Goal: Task Accomplishment & Management: Manage account settings

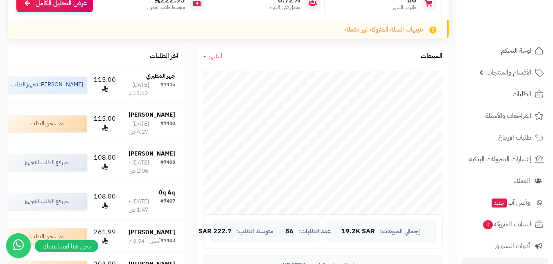
scroll to position [110, 0]
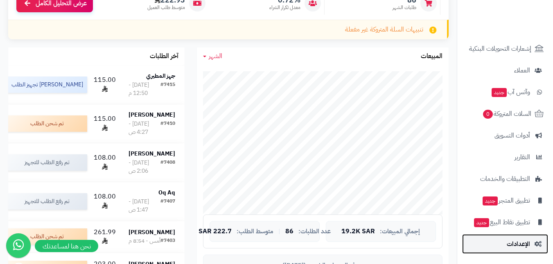
click at [512, 241] on span "الإعدادات" at bounding box center [517, 243] width 23 height 11
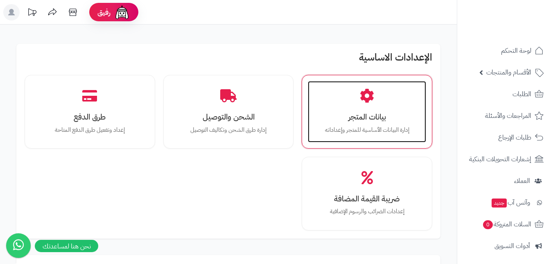
click at [377, 103] on div "بيانات المتجر إدارة البيانات الأساسية للمتجر وإعداداته" at bounding box center [367, 111] width 118 height 61
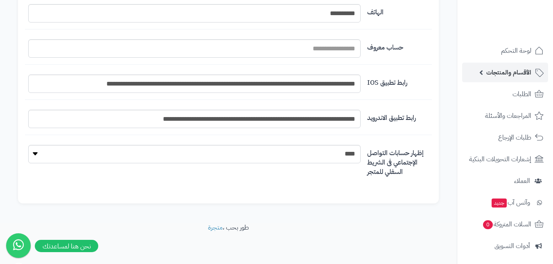
click at [497, 72] on span "الأقسام والمنتجات" at bounding box center [508, 72] width 45 height 11
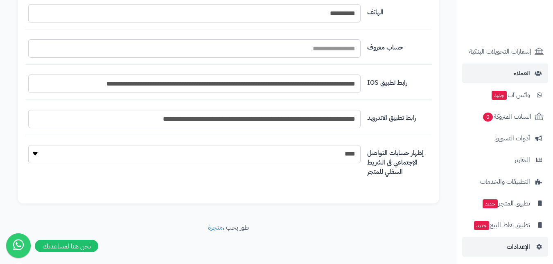
scroll to position [230, 0]
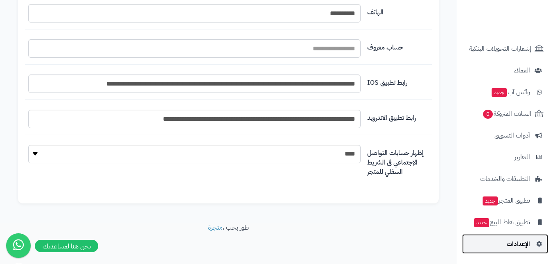
click at [510, 242] on span "الإعدادات" at bounding box center [517, 243] width 23 height 11
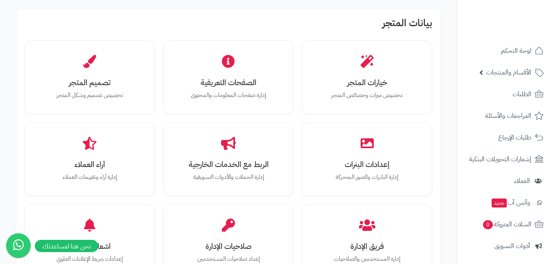
scroll to position [286, 0]
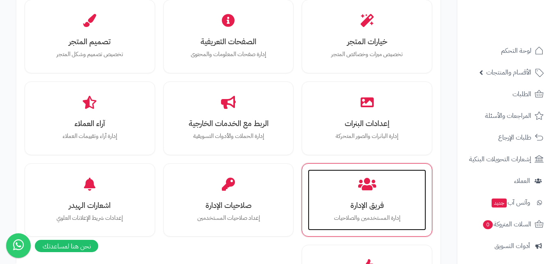
click at [375, 212] on div "فريق الإدارة إدارة المستخدمين والصلاحيات" at bounding box center [367, 199] width 118 height 61
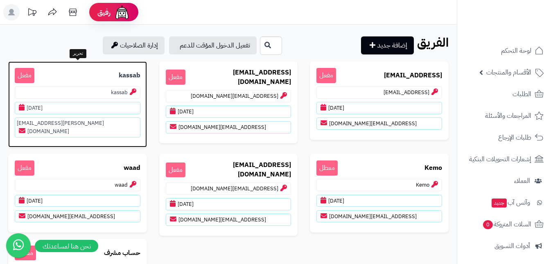
click at [20, 76] on span "مفعل" at bounding box center [25, 75] width 20 height 15
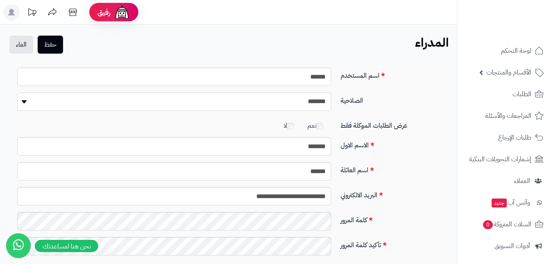
click at [244, 105] on select "**********" at bounding box center [174, 101] width 314 height 18
click at [56, 47] on button "حفظ" at bounding box center [50, 44] width 25 height 18
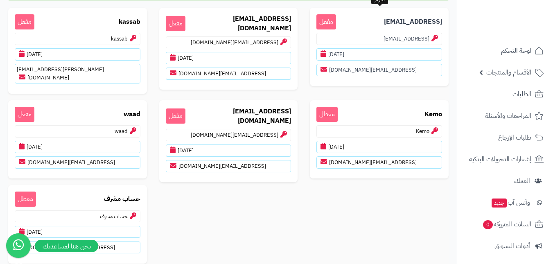
scroll to position [82, 0]
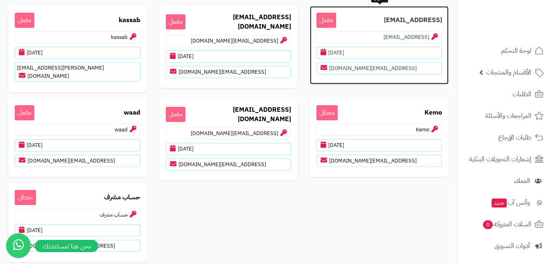
click at [329, 21] on span "مفعل" at bounding box center [326, 20] width 20 height 15
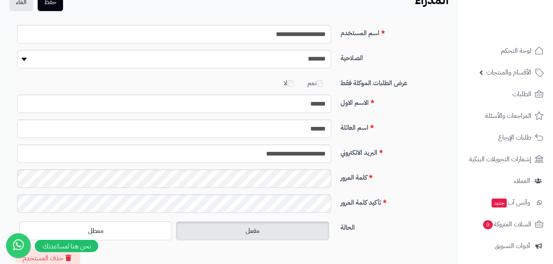
scroll to position [117, 0]
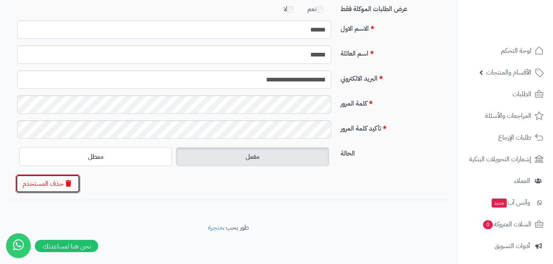
click at [32, 184] on button "حذف المستخدم" at bounding box center [48, 183] width 65 height 19
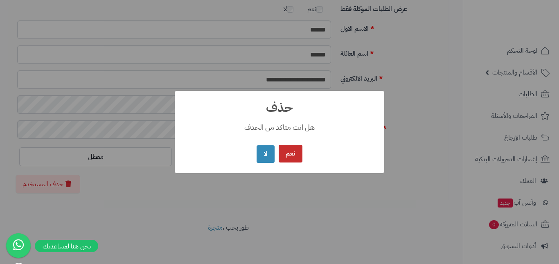
click at [288, 155] on button "نعم" at bounding box center [291, 154] width 24 height 18
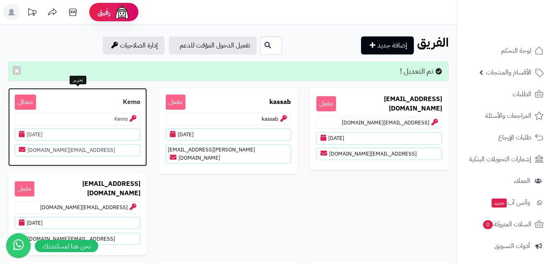
click at [85, 103] on p "Kemo معطل" at bounding box center [78, 101] width 126 height 15
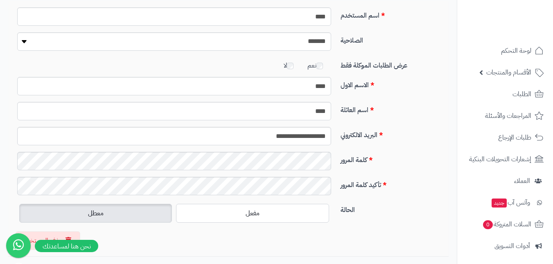
scroll to position [117, 0]
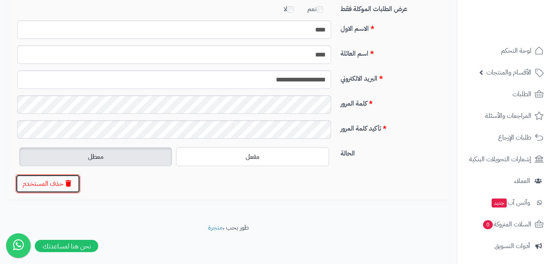
click at [46, 183] on button "حذف المستخدم" at bounding box center [48, 183] width 65 height 19
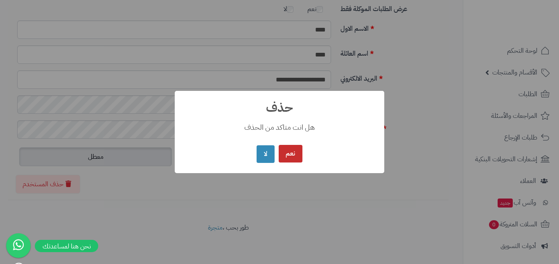
click at [287, 152] on button "نعم" at bounding box center [291, 154] width 24 height 18
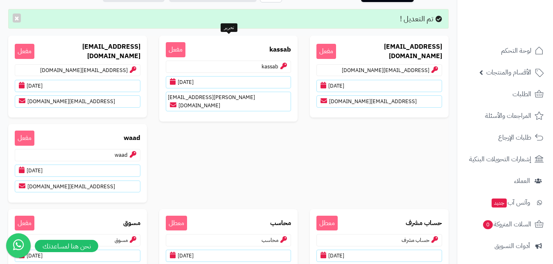
scroll to position [123, 0]
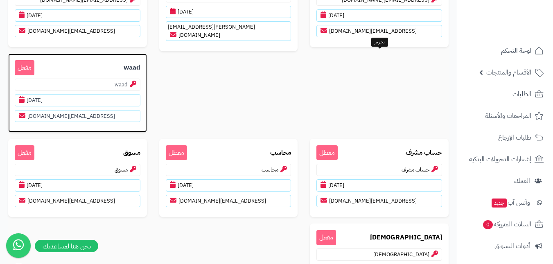
click at [140, 65] on p "waad مفعل" at bounding box center [78, 67] width 126 height 15
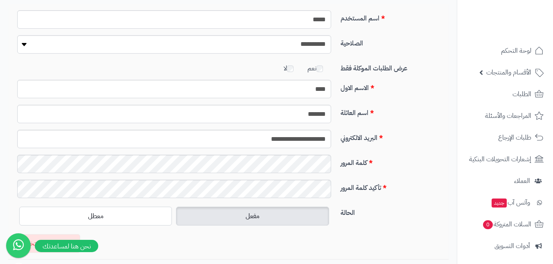
scroll to position [117, 0]
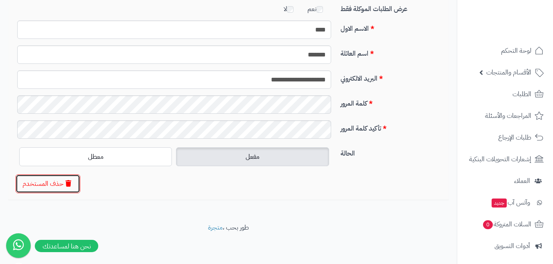
click at [43, 188] on button "حذف المستخدم" at bounding box center [48, 183] width 65 height 19
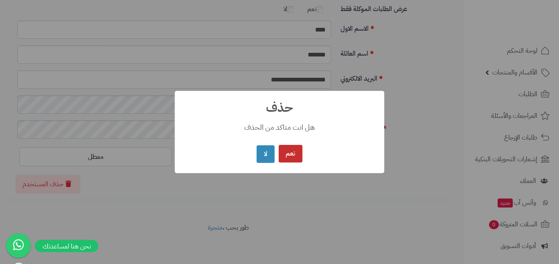
click at [286, 156] on button "نعم" at bounding box center [291, 154] width 24 height 18
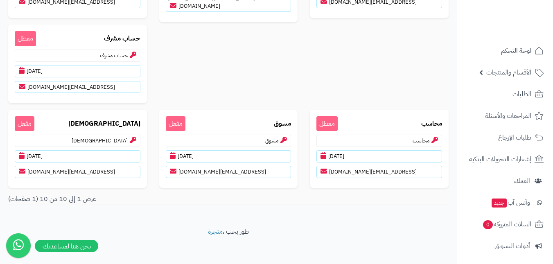
scroll to position [152, 0]
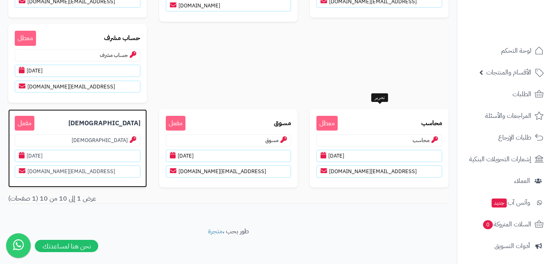
click at [140, 126] on p "[DEMOGRAPHIC_DATA] مفعل" at bounding box center [78, 123] width 126 height 15
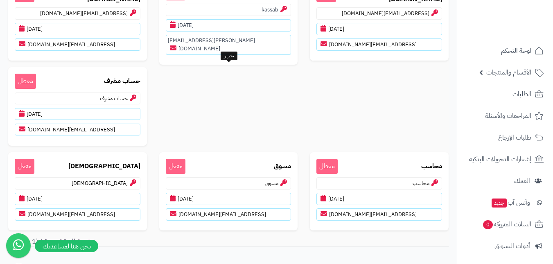
scroll to position [42, 0]
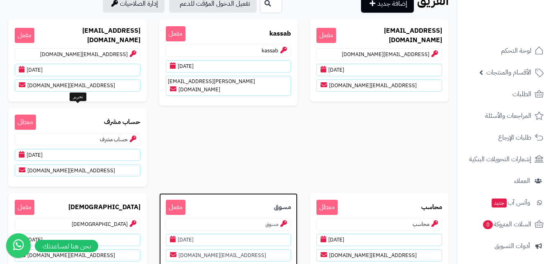
click at [166, 200] on p "مسوق مفعل" at bounding box center [229, 207] width 126 height 15
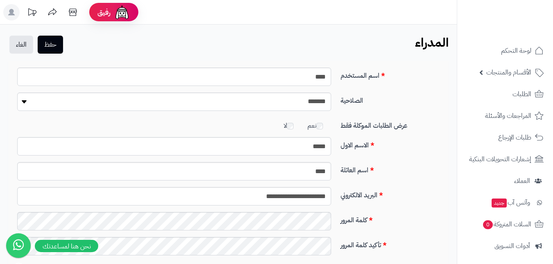
scroll to position [117, 0]
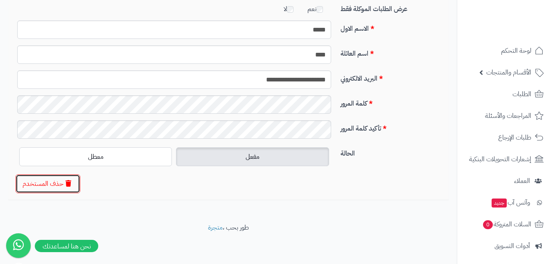
click at [56, 182] on button "حذف المستخدم" at bounding box center [48, 183] width 65 height 19
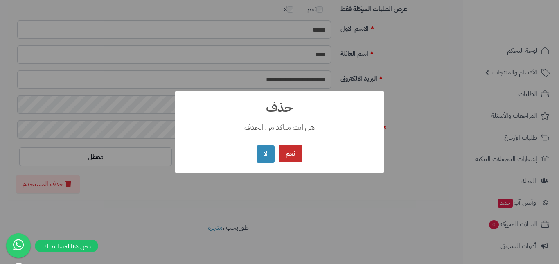
click at [294, 150] on button "نعم" at bounding box center [291, 154] width 24 height 18
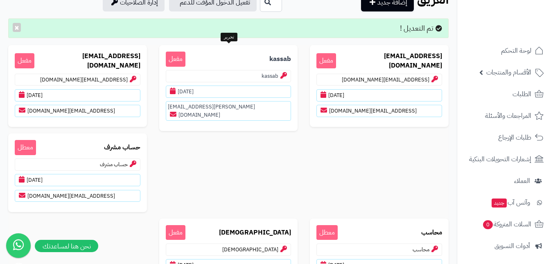
scroll to position [67, 0]
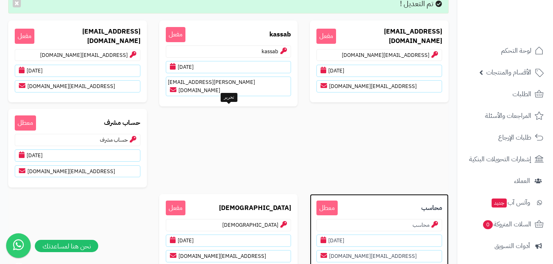
click at [316, 200] on p "محاسب معطل" at bounding box center [379, 207] width 126 height 15
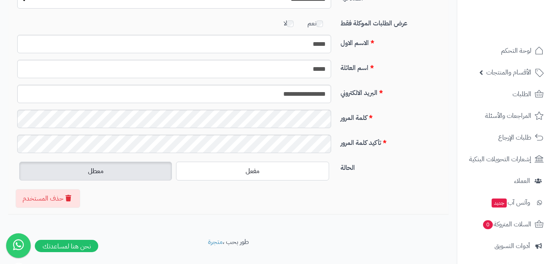
scroll to position [117, 0]
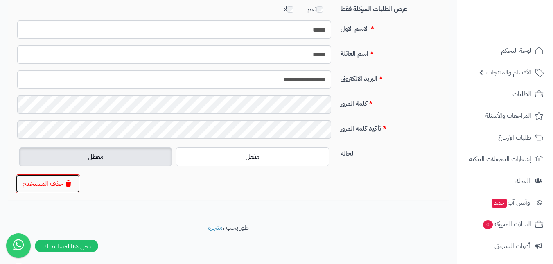
click at [65, 184] on button "حذف المستخدم" at bounding box center [48, 183] width 65 height 19
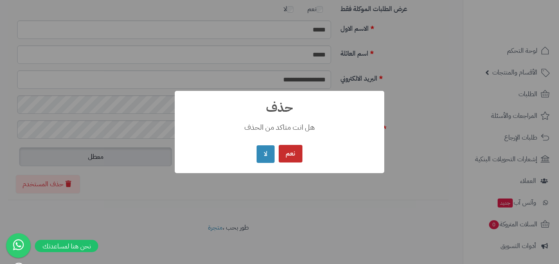
click at [298, 150] on button "نعم" at bounding box center [291, 154] width 24 height 18
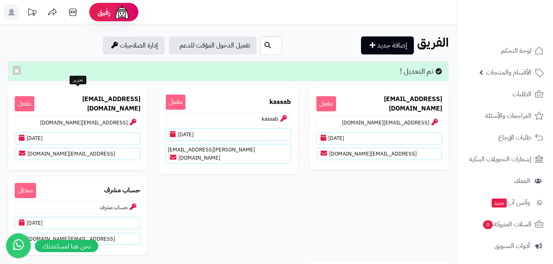
scroll to position [67, 0]
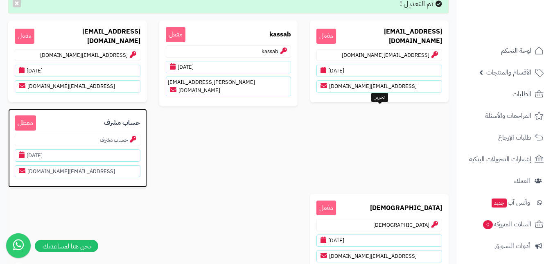
click at [140, 117] on p "حساب مشرف معطل" at bounding box center [78, 122] width 126 height 15
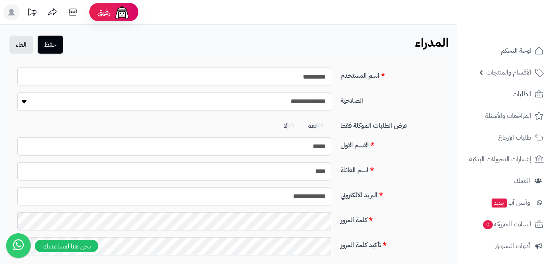
scroll to position [117, 0]
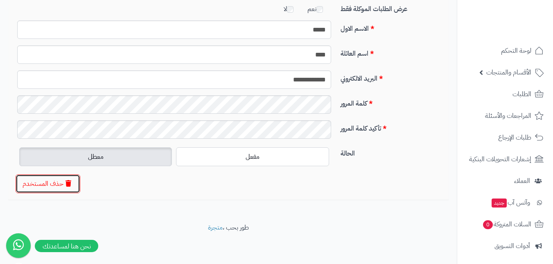
click at [46, 186] on button "حذف المستخدم" at bounding box center [48, 183] width 65 height 19
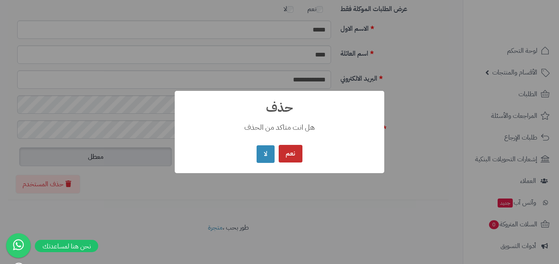
click at [283, 153] on button "نعم" at bounding box center [291, 154] width 24 height 18
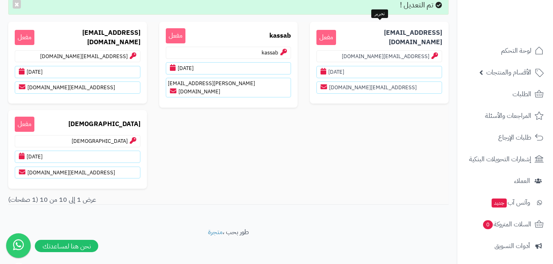
scroll to position [67, 0]
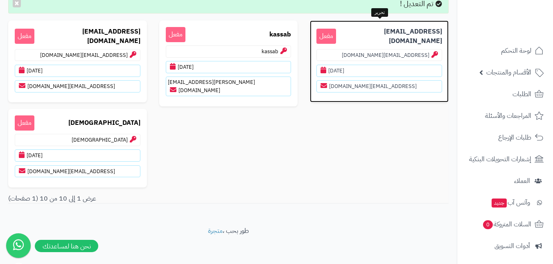
click at [378, 31] on p "[EMAIL_ADDRESS][DOMAIN_NAME] مفعل" at bounding box center [379, 36] width 126 height 19
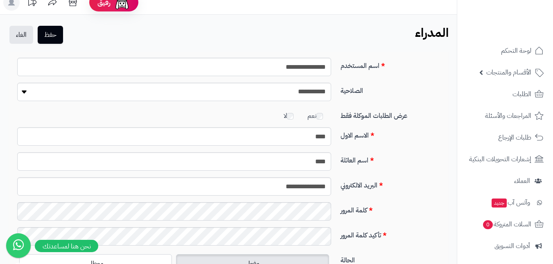
scroll to position [117, 0]
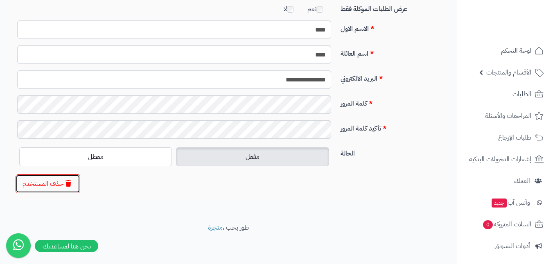
click at [68, 180] on icon "button" at bounding box center [68, 183] width 6 height 7
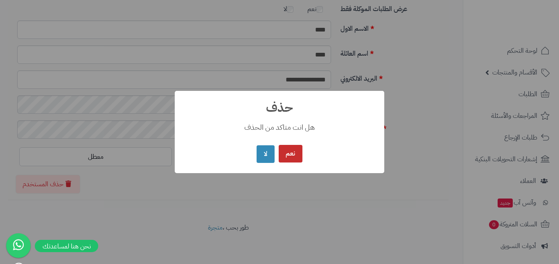
click at [295, 155] on button "نعم" at bounding box center [291, 154] width 24 height 18
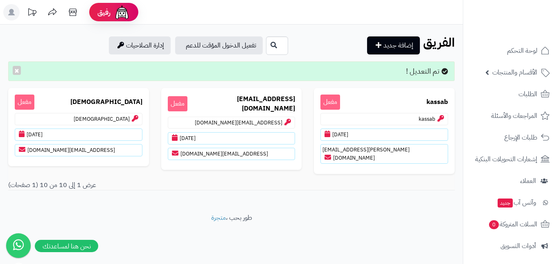
click at [10, 15] on icon at bounding box center [11, 12] width 7 height 7
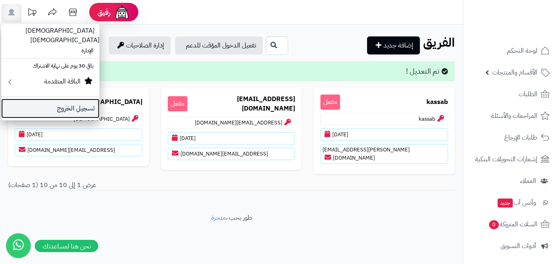
click at [56, 99] on link "تسجيل الخروج" at bounding box center [50, 109] width 98 height 20
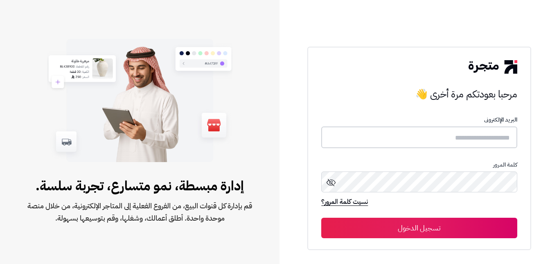
type input "**********"
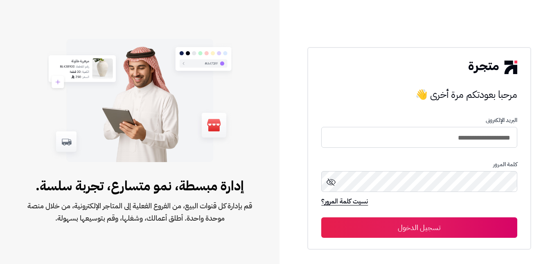
click at [335, 187] on span at bounding box center [331, 183] width 10 height 13
click at [387, 229] on button "تسجيل الدخول" at bounding box center [418, 227] width 195 height 20
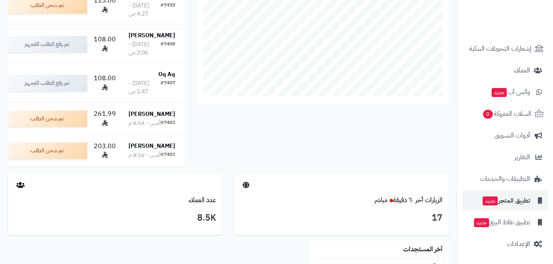
scroll to position [245, 0]
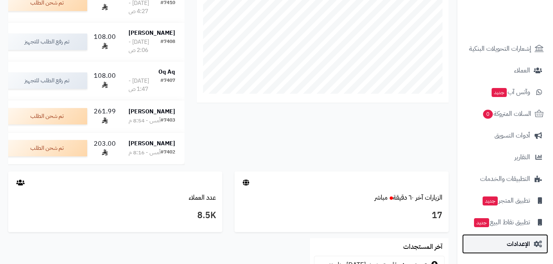
click at [516, 238] on span "الإعدادات" at bounding box center [517, 243] width 23 height 11
click at [512, 241] on span "الإعدادات" at bounding box center [517, 243] width 23 height 11
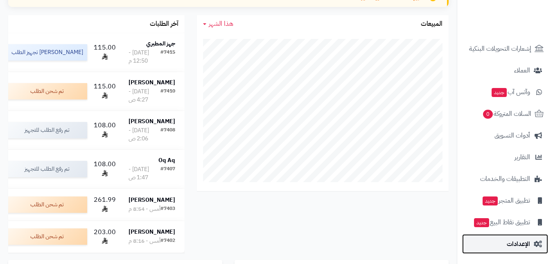
scroll to position [164, 0]
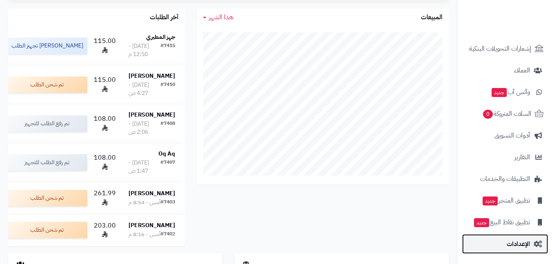
click at [514, 234] on link "الإعدادات" at bounding box center [505, 244] width 86 height 20
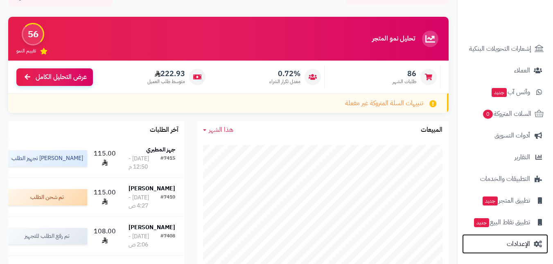
scroll to position [0, 0]
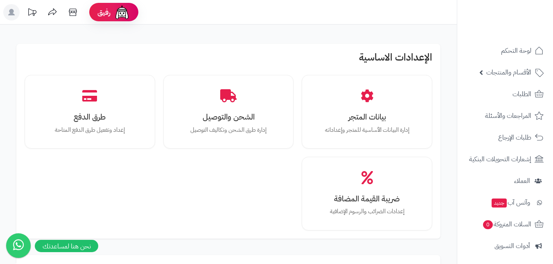
scroll to position [327, 0]
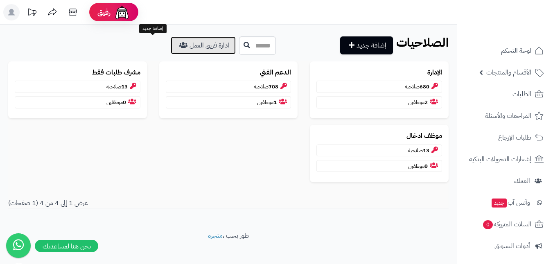
click at [171, 47] on link "ادارة فريق العمل" at bounding box center [203, 45] width 65 height 18
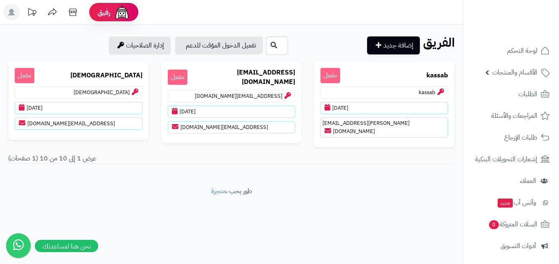
click at [11, 11] on icon at bounding box center [11, 12] width 7 height 7
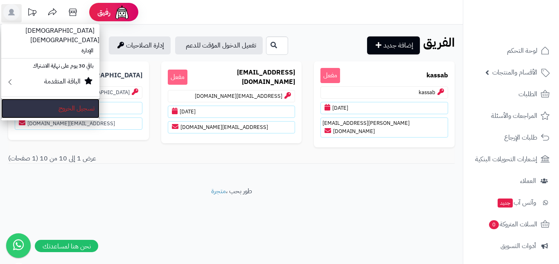
click at [69, 99] on link "تسجيل الخروج" at bounding box center [50, 109] width 98 height 20
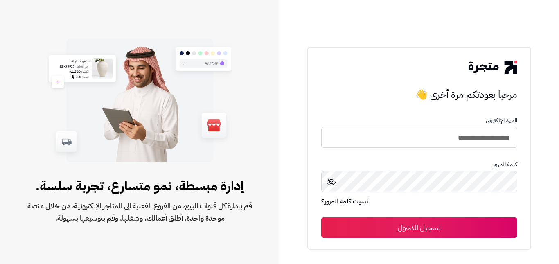
type input "**********"
click at [334, 186] on icon at bounding box center [331, 182] width 10 height 10
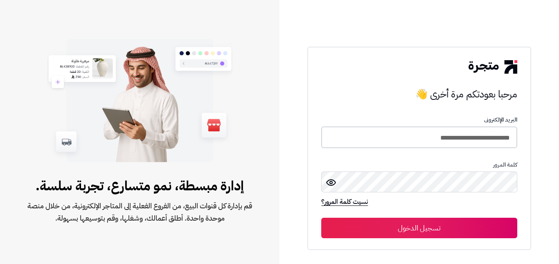
click at [427, 131] on input "**********" at bounding box center [418, 137] width 195 height 22
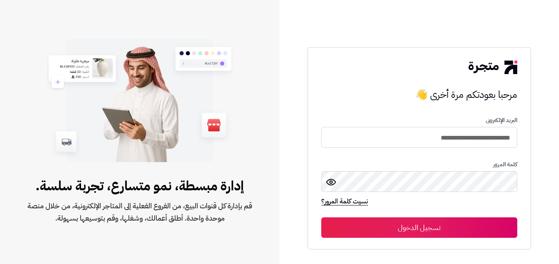
click at [363, 97] on h3 "مرحبا بعودتكم مرة أخرى 👋" at bounding box center [418, 94] width 195 height 16
click at [304, 182] on div "**********" at bounding box center [418, 132] width 279 height 264
click at [406, 230] on button "تسجيل الدخول" at bounding box center [418, 227] width 195 height 20
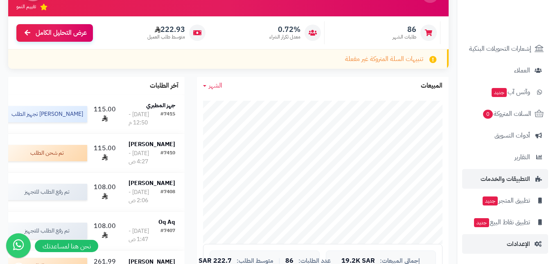
scroll to position [164, 0]
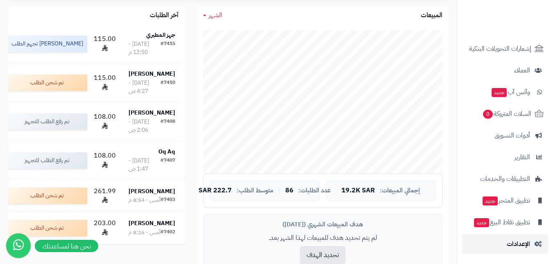
click at [505, 242] on link "الإعدادات" at bounding box center [505, 244] width 86 height 20
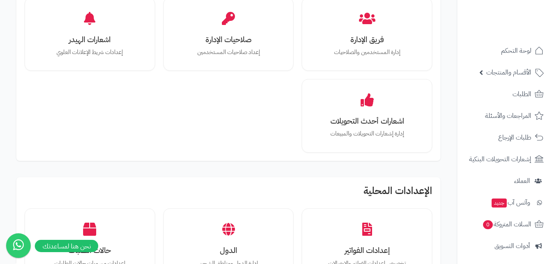
scroll to position [491, 0]
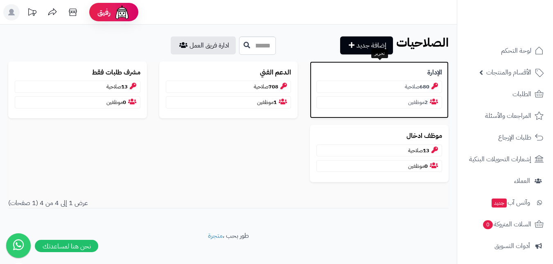
click at [404, 70] on p "الإدارة" at bounding box center [379, 72] width 126 height 9
click at [410, 103] on p "2 موظفين" at bounding box center [379, 102] width 126 height 12
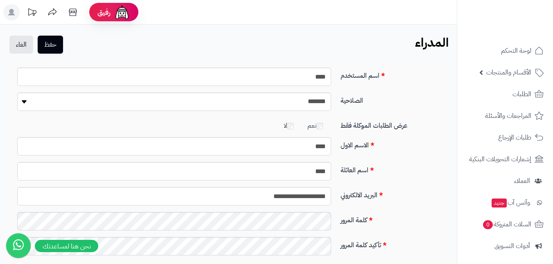
scroll to position [117, 0]
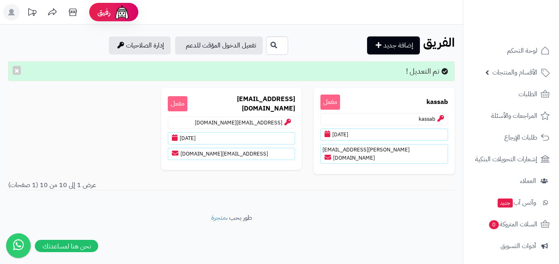
click at [13, 11] on icon at bounding box center [11, 12] width 7 height 7
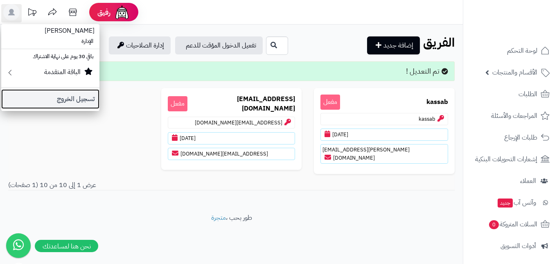
click at [58, 101] on link "تسجيل الخروج" at bounding box center [50, 99] width 98 height 20
